Goal: Transaction & Acquisition: Purchase product/service

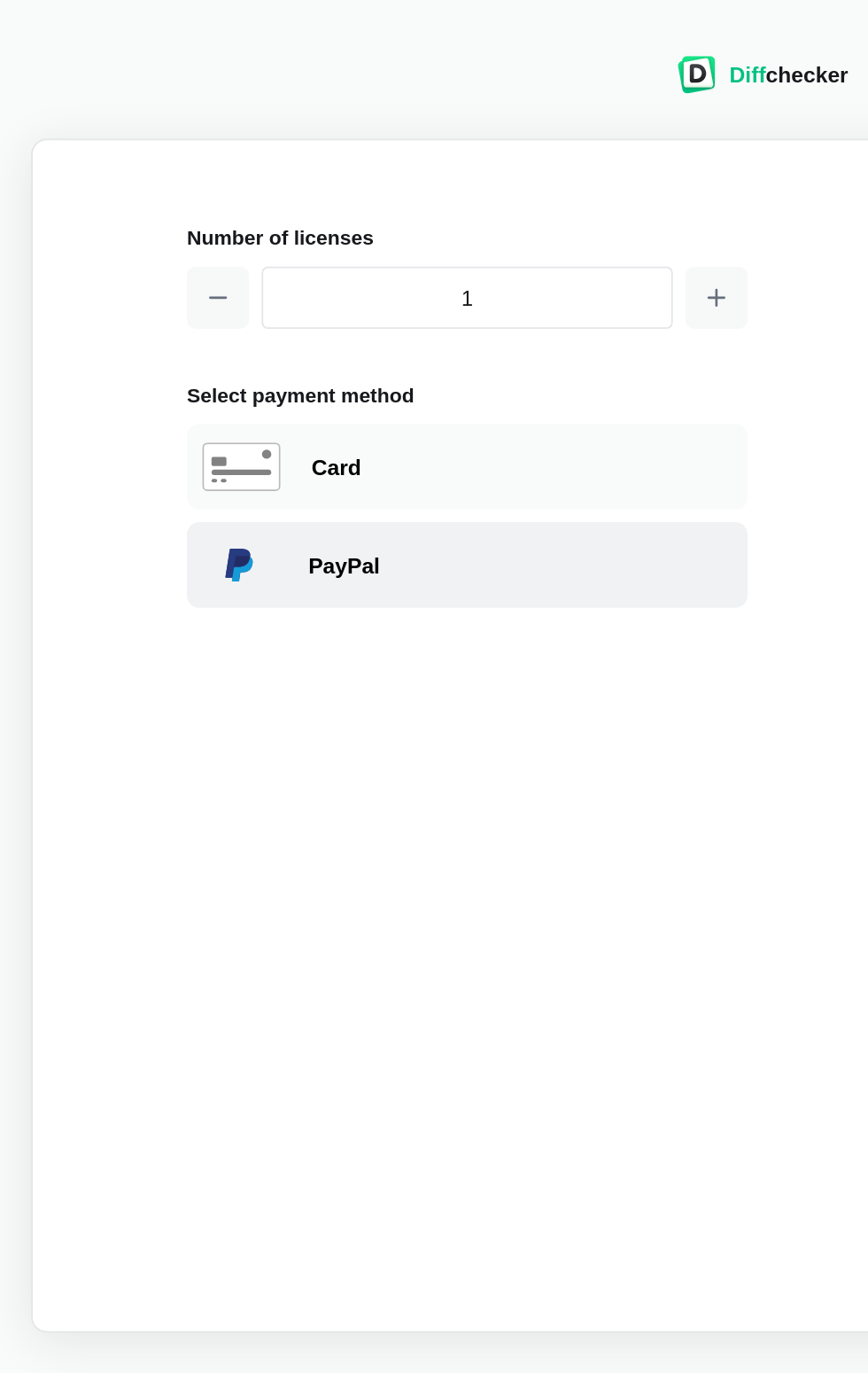
click at [235, 335] on div "PayPal" at bounding box center [266, 320] width 319 height 49
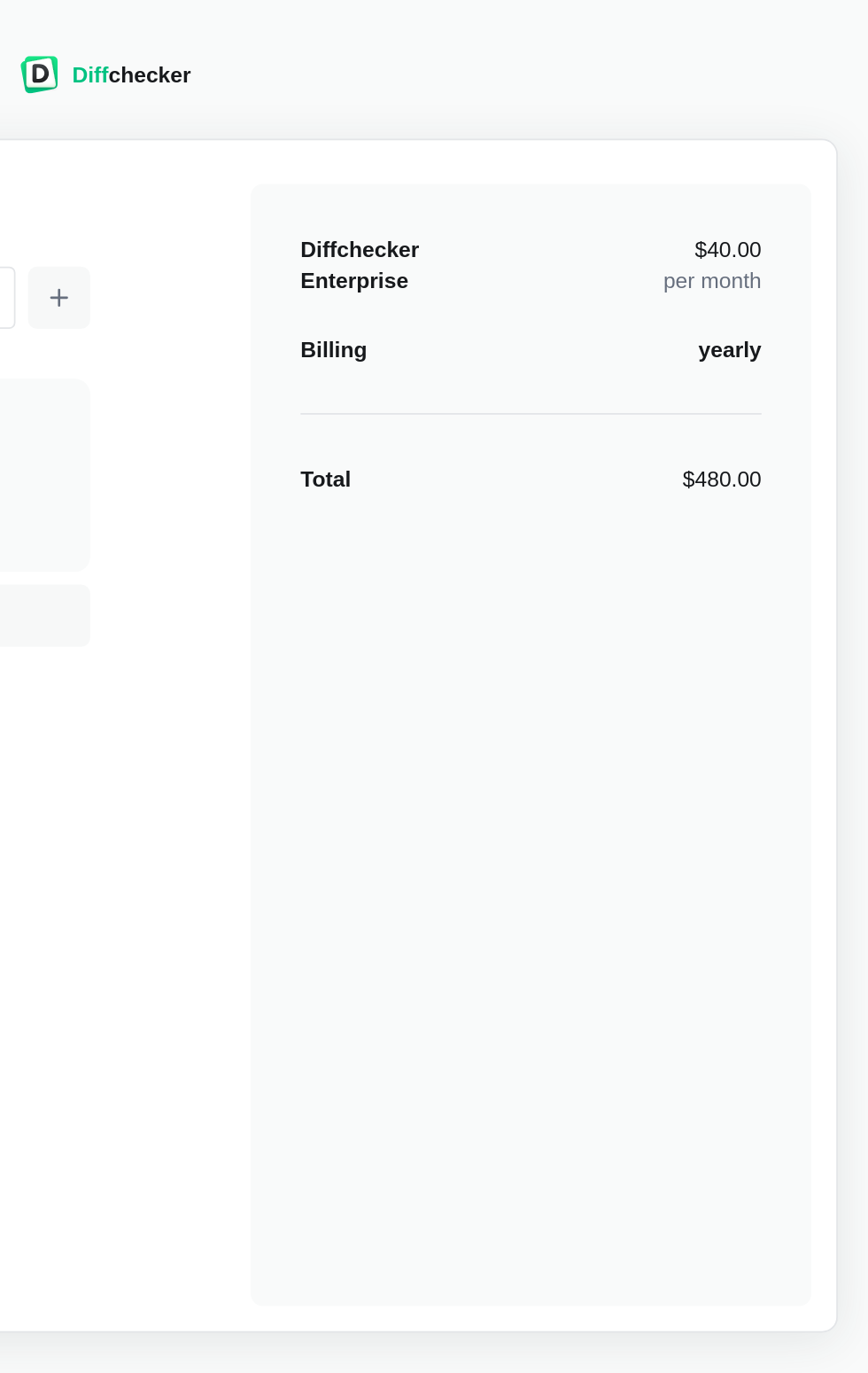
click at [793, 220] on div "Diffchecker Enterprise $40.00 per month Billing yearly Total $480.00" at bounding box center [677, 423] width 319 height 638
click at [795, 278] on div "$480.00" at bounding box center [785, 272] width 46 height 18
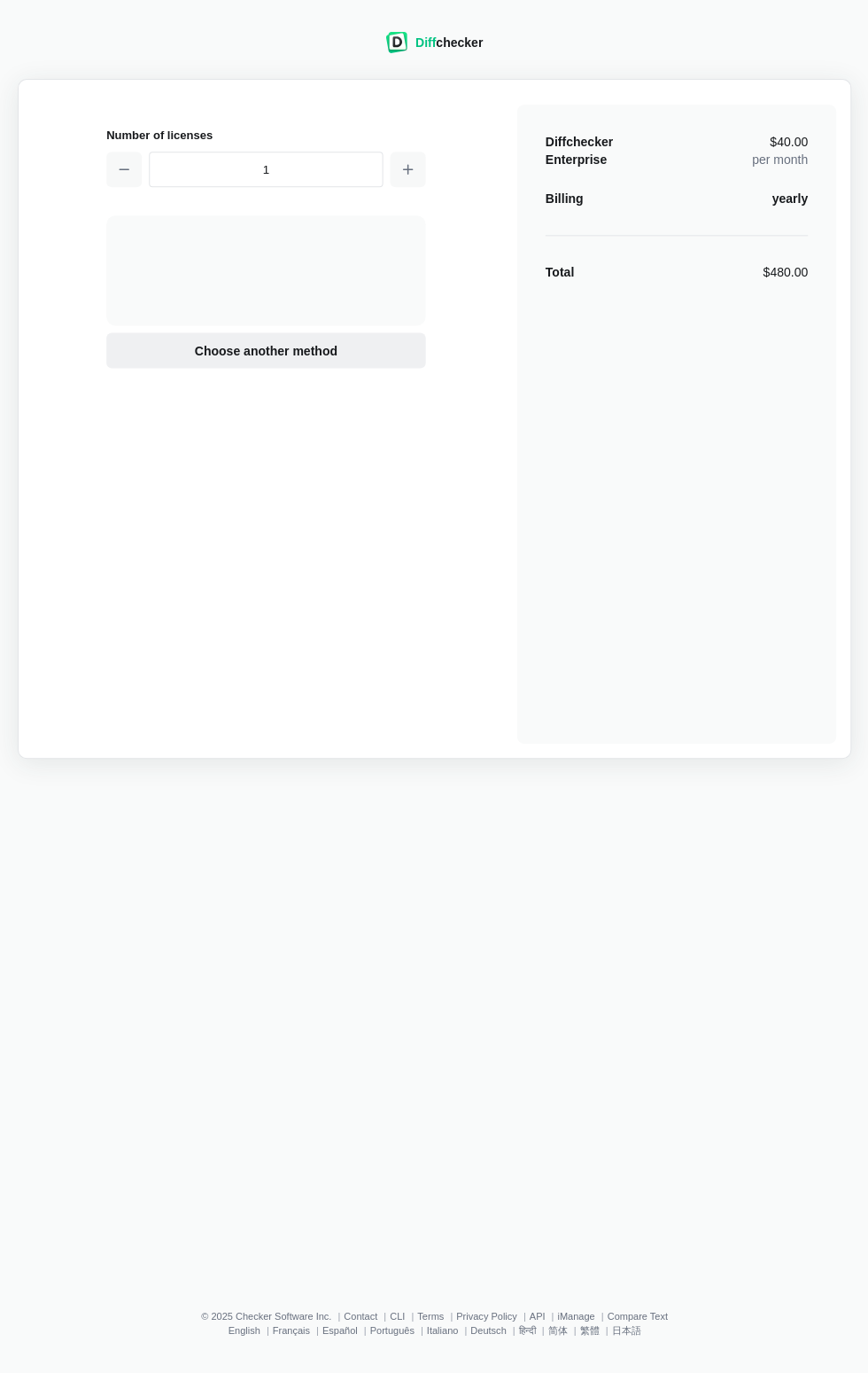
click at [305, 359] on span "Choose another method" at bounding box center [265, 350] width 150 height 18
click at [809, 291] on div "Diffchecker Enterprise $40.00 per month Billing yearly Total $480.00" at bounding box center [677, 423] width 319 height 638
click at [287, 172] on input "1" at bounding box center [266, 170] width 234 height 36
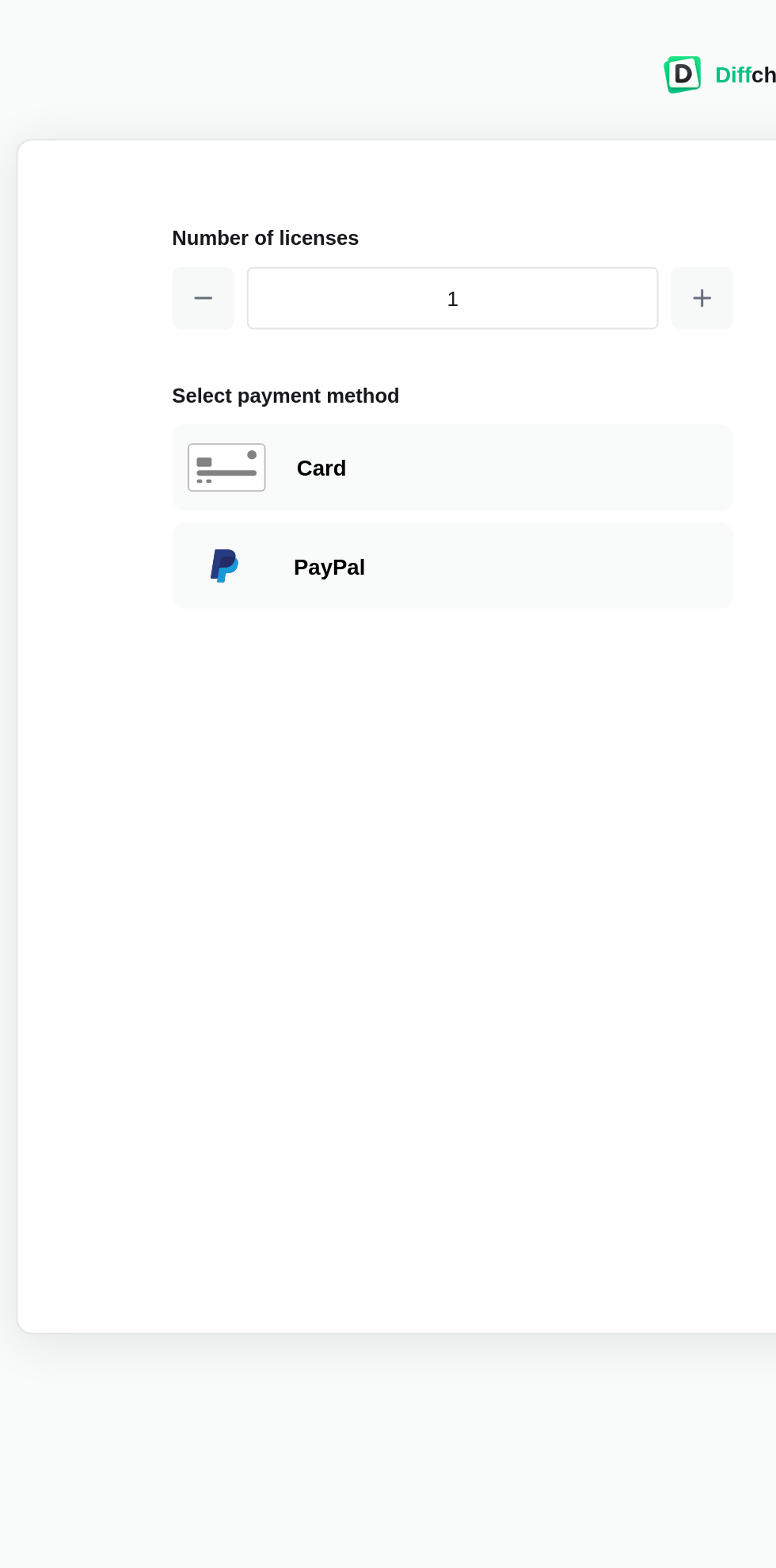
paste input "number"
click at [364, 153] on icon "button" at bounding box center [364, 151] width 8 height 8
type input "2"
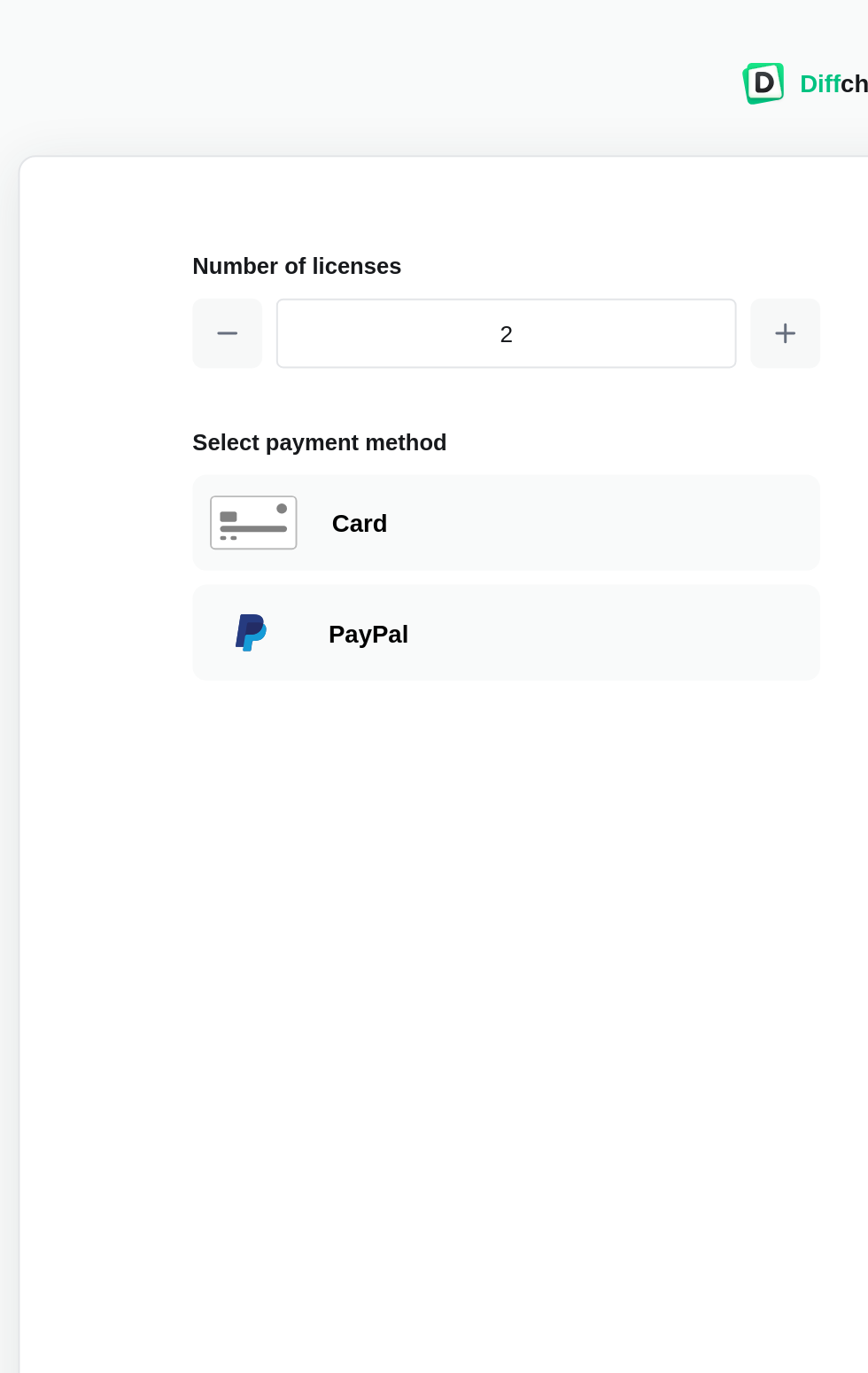
click at [408, 41] on img at bounding box center [397, 42] width 22 height 21
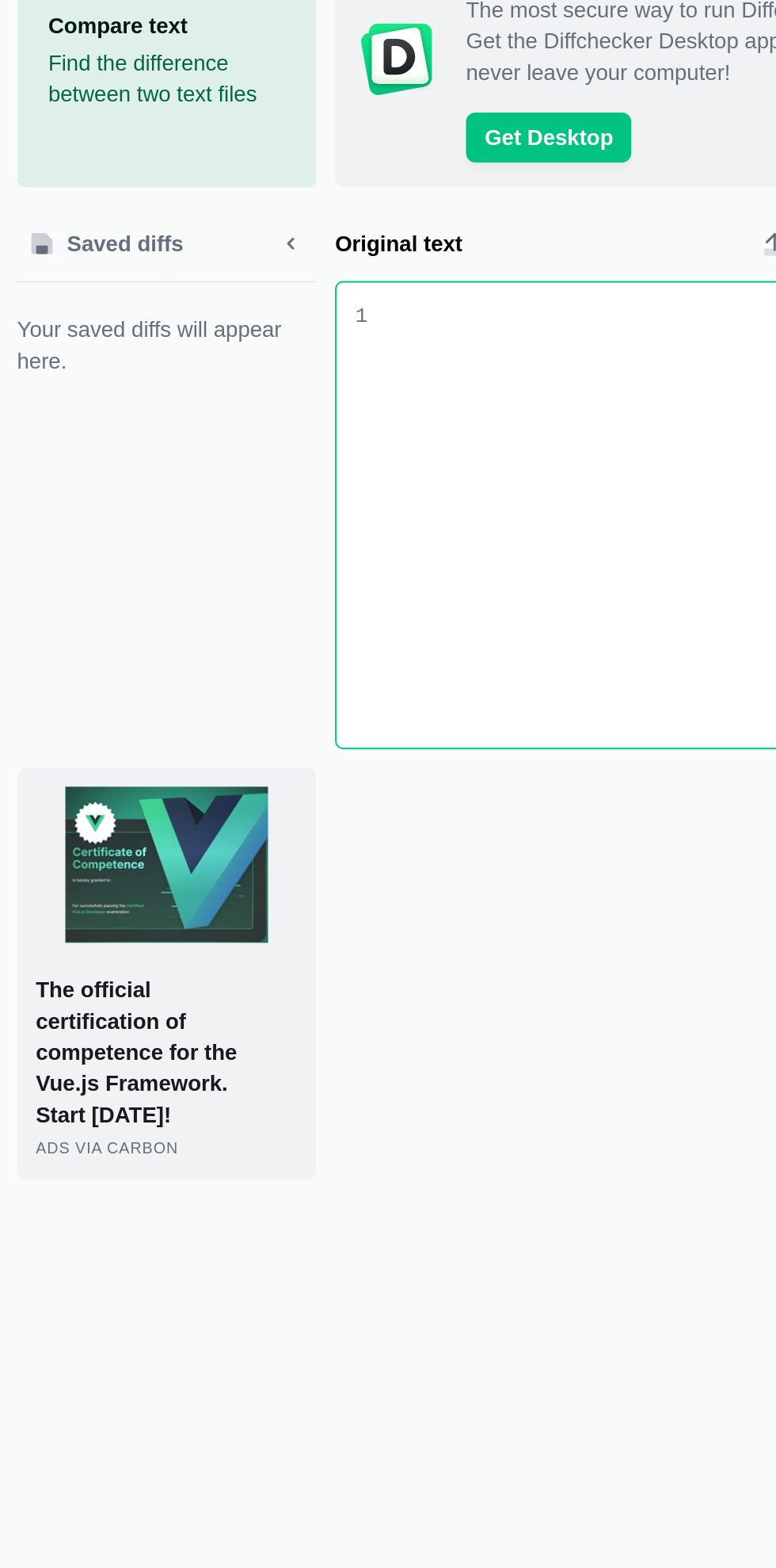
click at [120, 122] on p "Find the difference between two text files" at bounding box center [86, 131] width 121 height 32
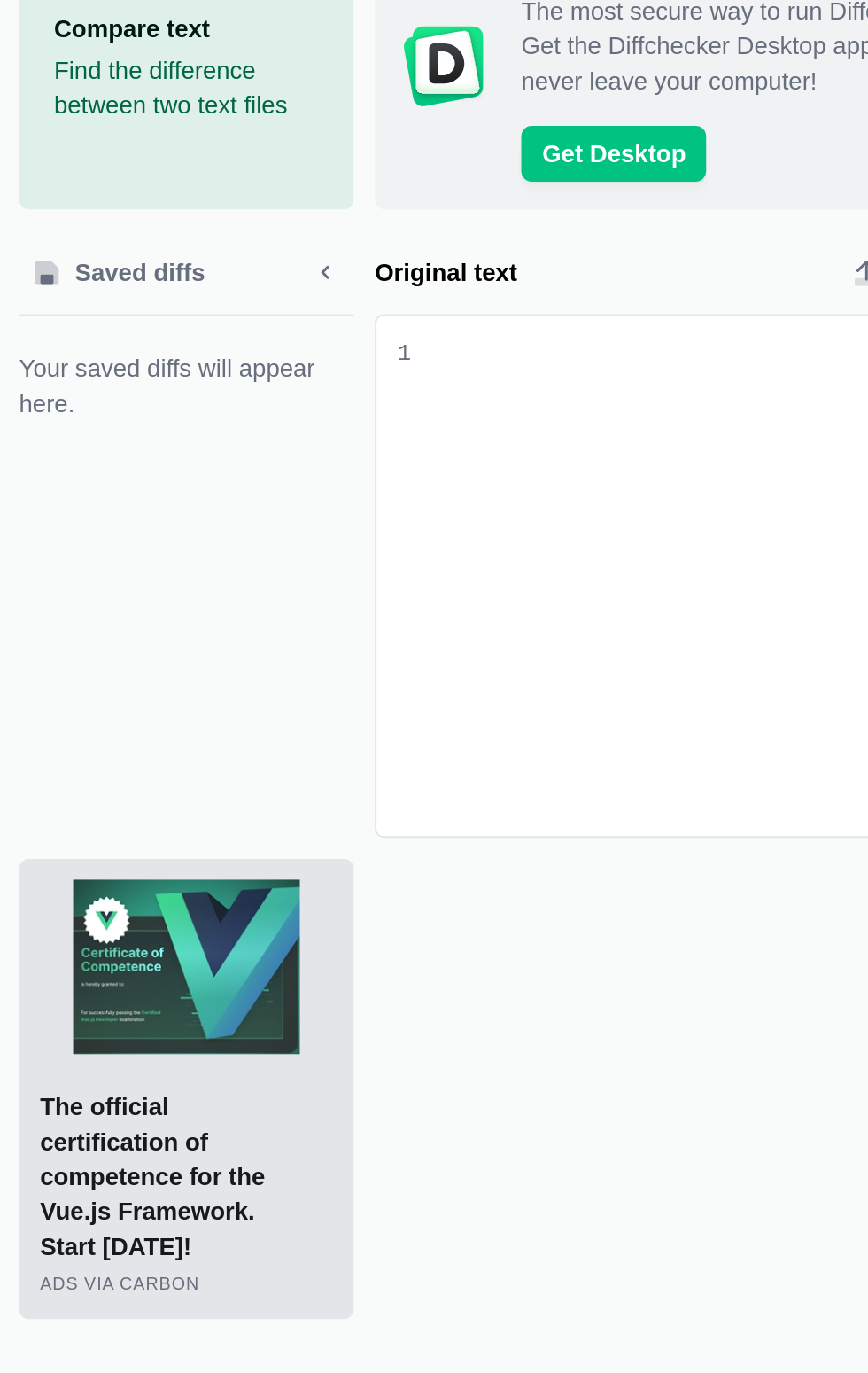
click at [131, 683] on p "The official certification of competence for the Vue.js Framework. Start [DATE]!" at bounding box center [95, 699] width 149 height 88
